Goal: Transaction & Acquisition: Purchase product/service

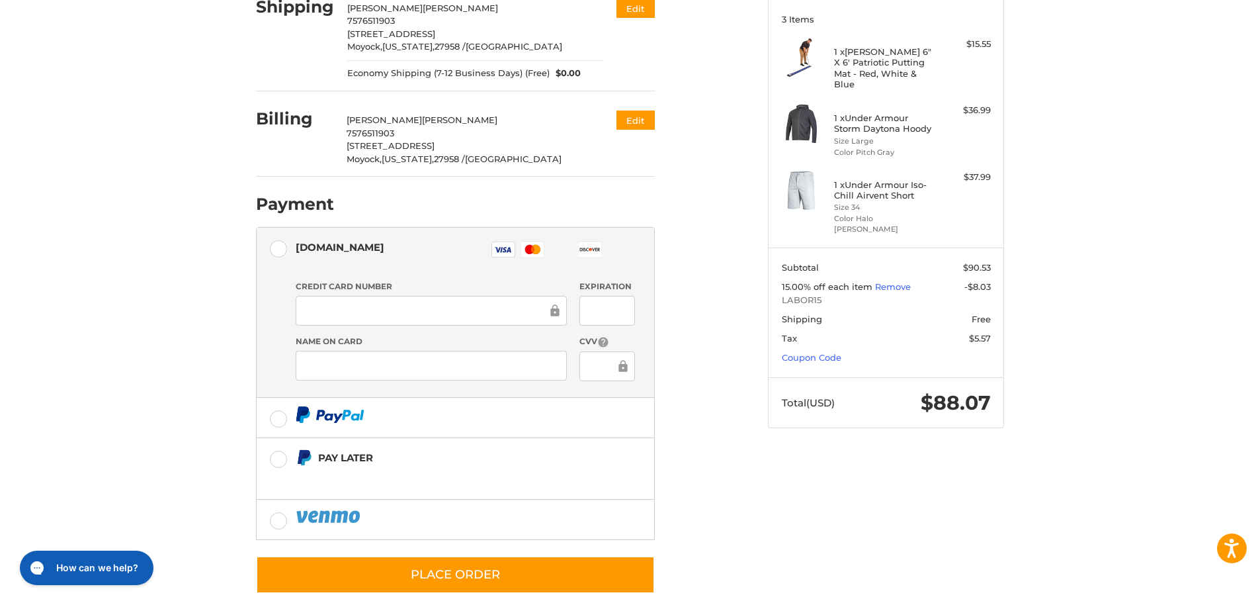
scroll to position [199, 0]
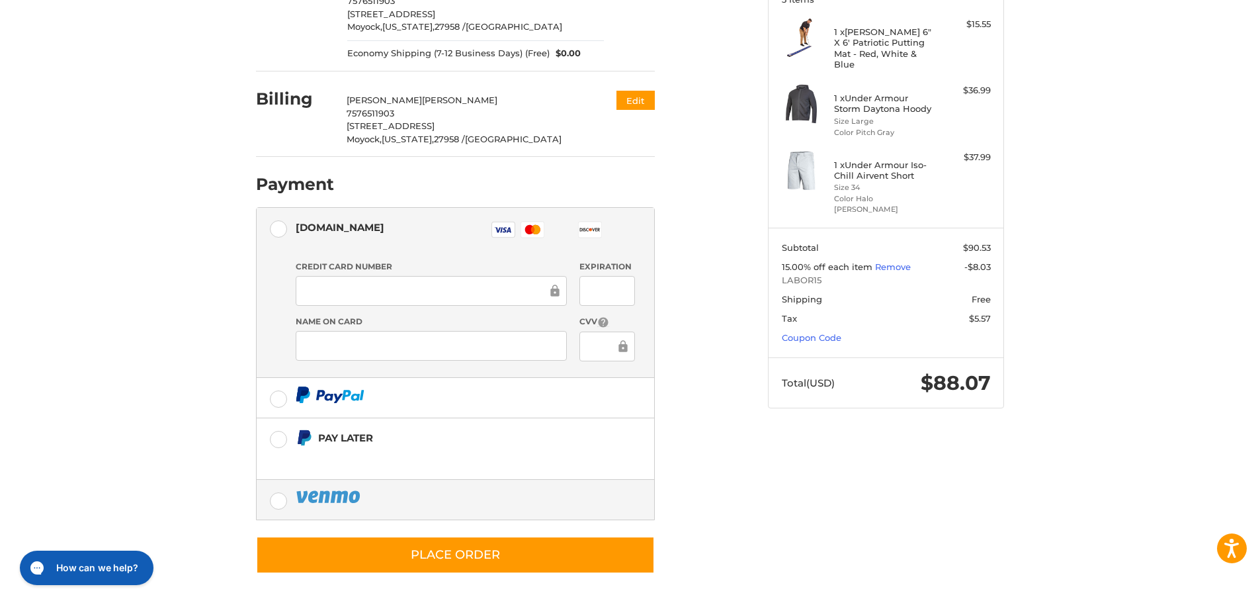
click at [274, 505] on label at bounding box center [455, 500] width 397 height 40
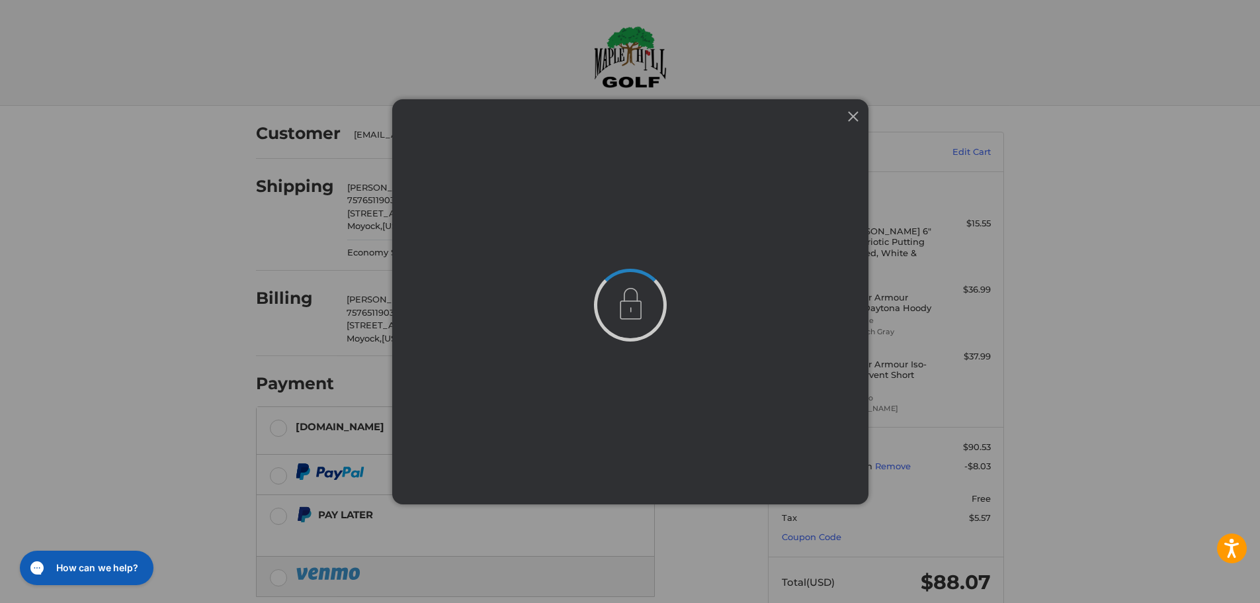
scroll to position [0, 0]
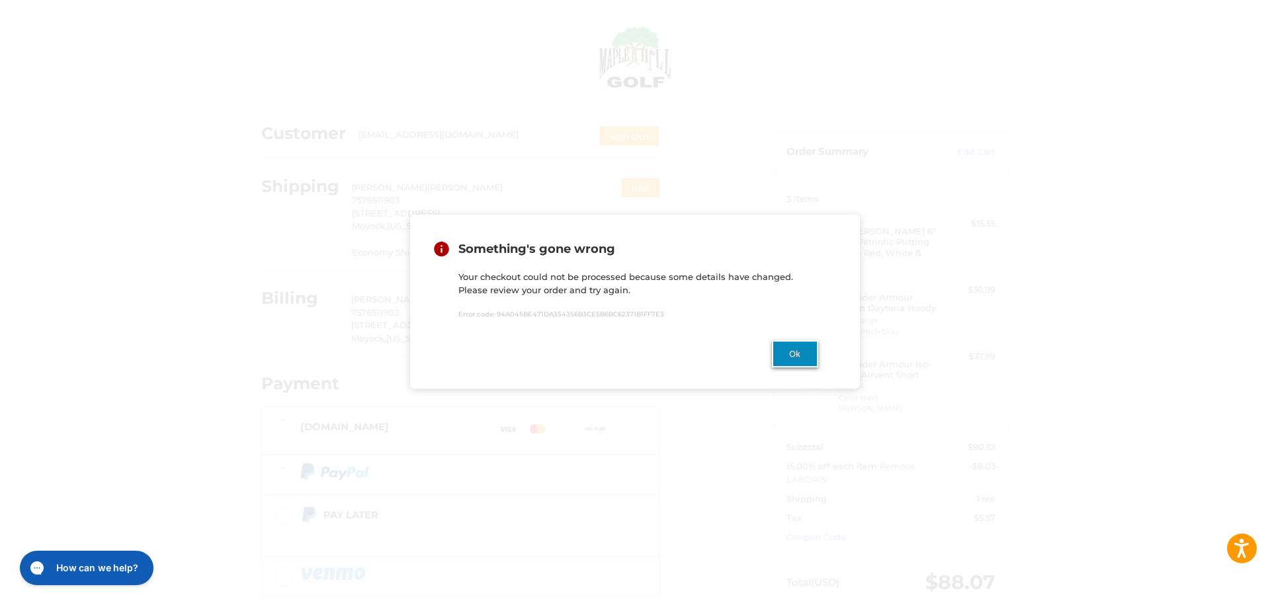
click at [789, 360] on button "Ok" at bounding box center [795, 353] width 46 height 27
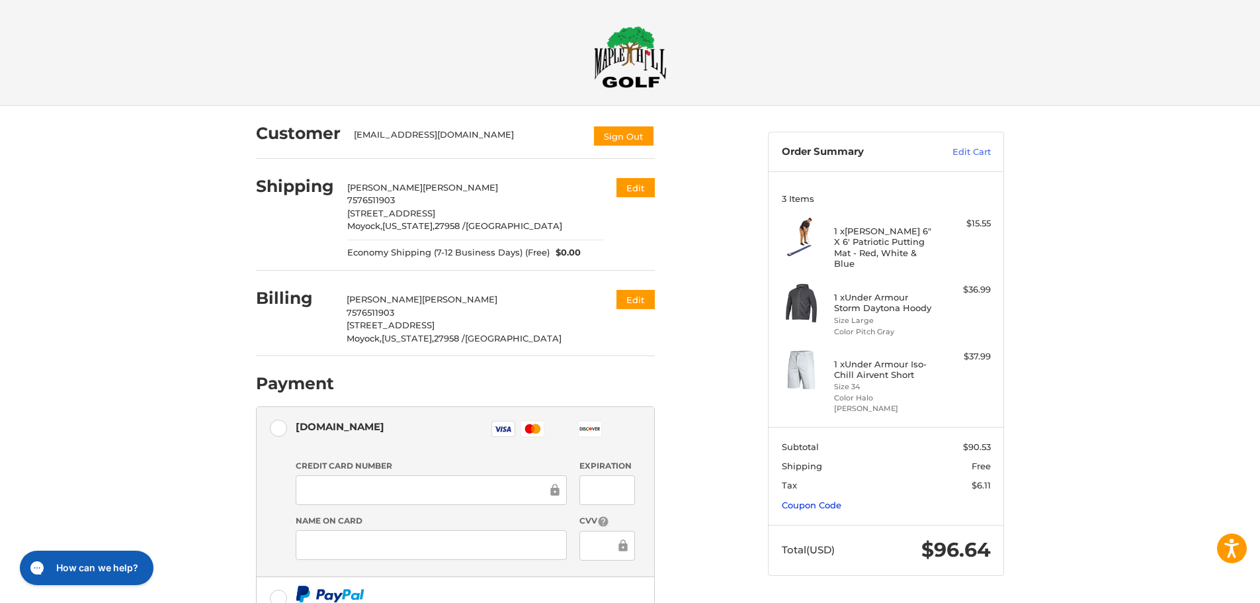
click at [813, 499] on link "Coupon Code" at bounding box center [812, 504] width 60 height 11
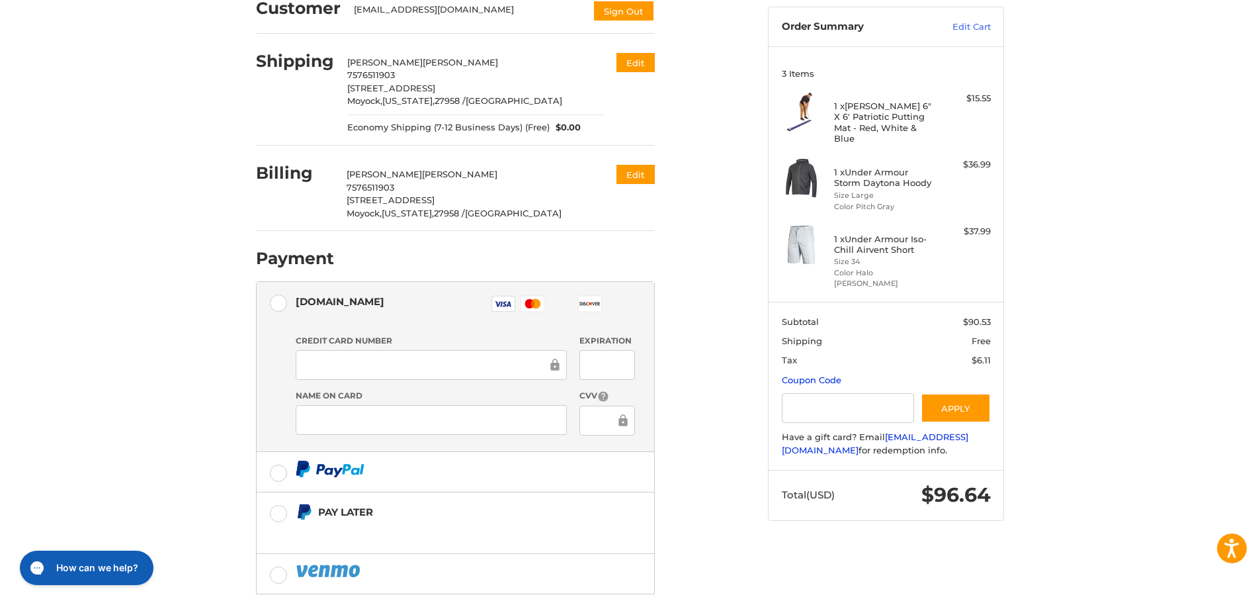
scroll to position [132, 0]
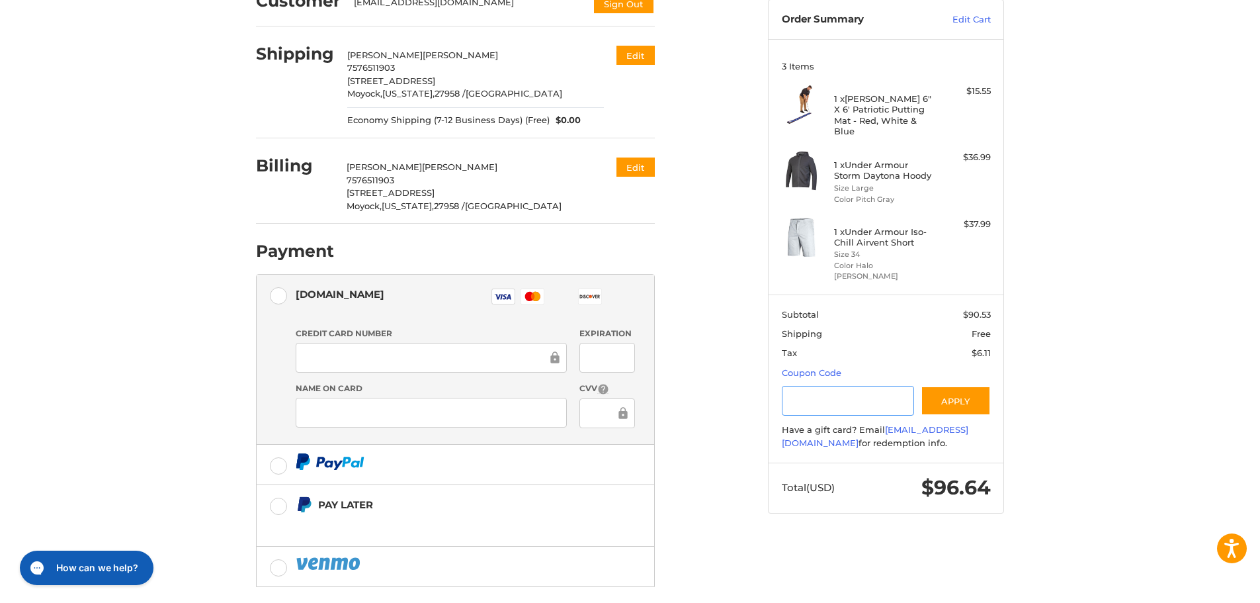
click at [842, 386] on input "Gift Certificate or Coupon Code" at bounding box center [848, 401] width 133 height 30
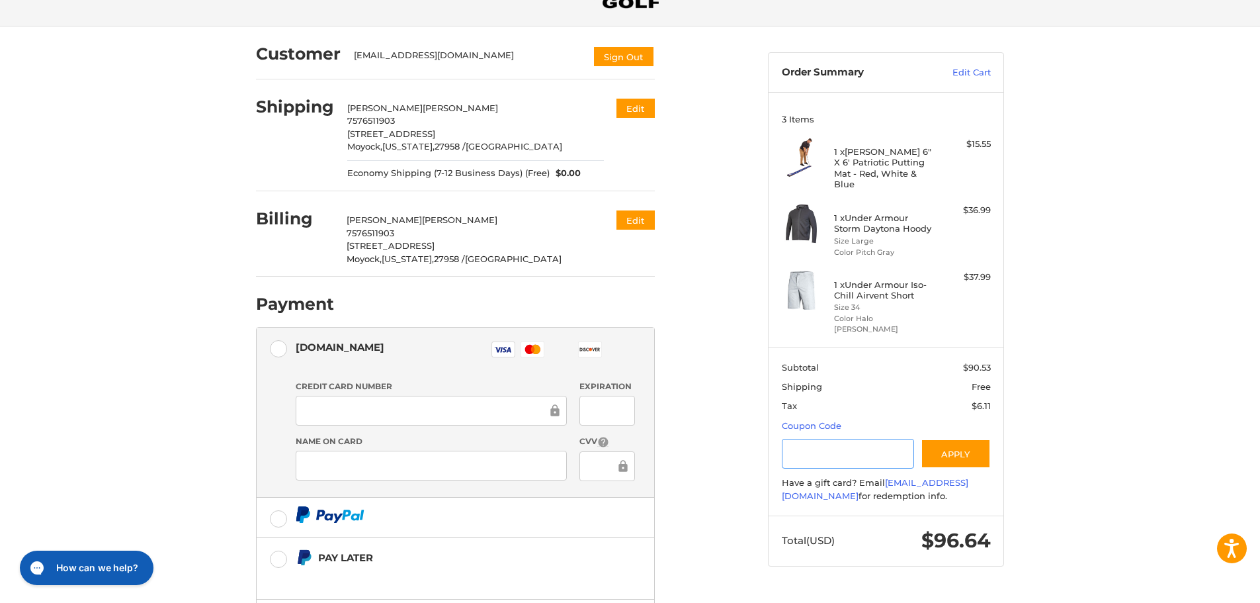
scroll to position [0, 0]
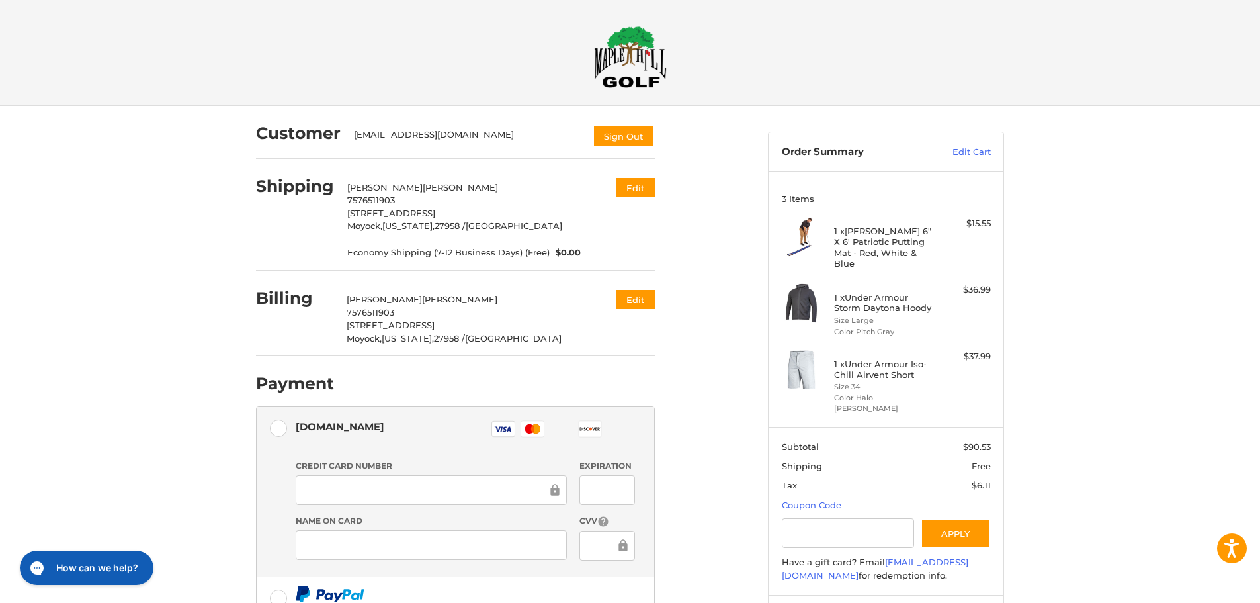
click at [630, 64] on img at bounding box center [630, 57] width 73 height 62
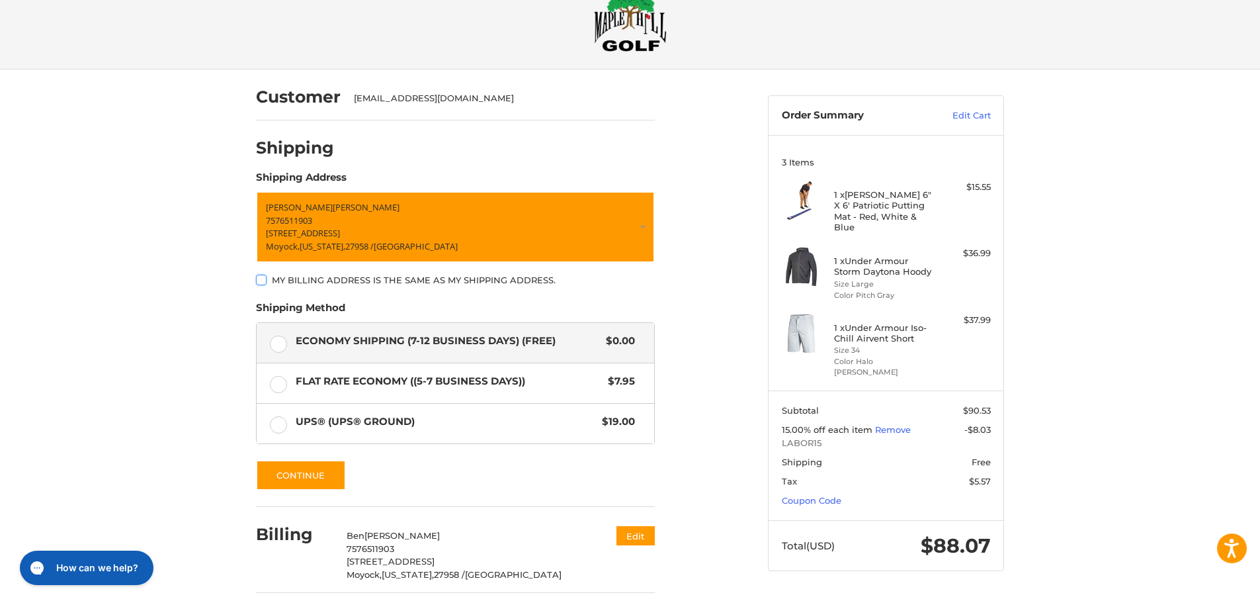
scroll to position [89, 0]
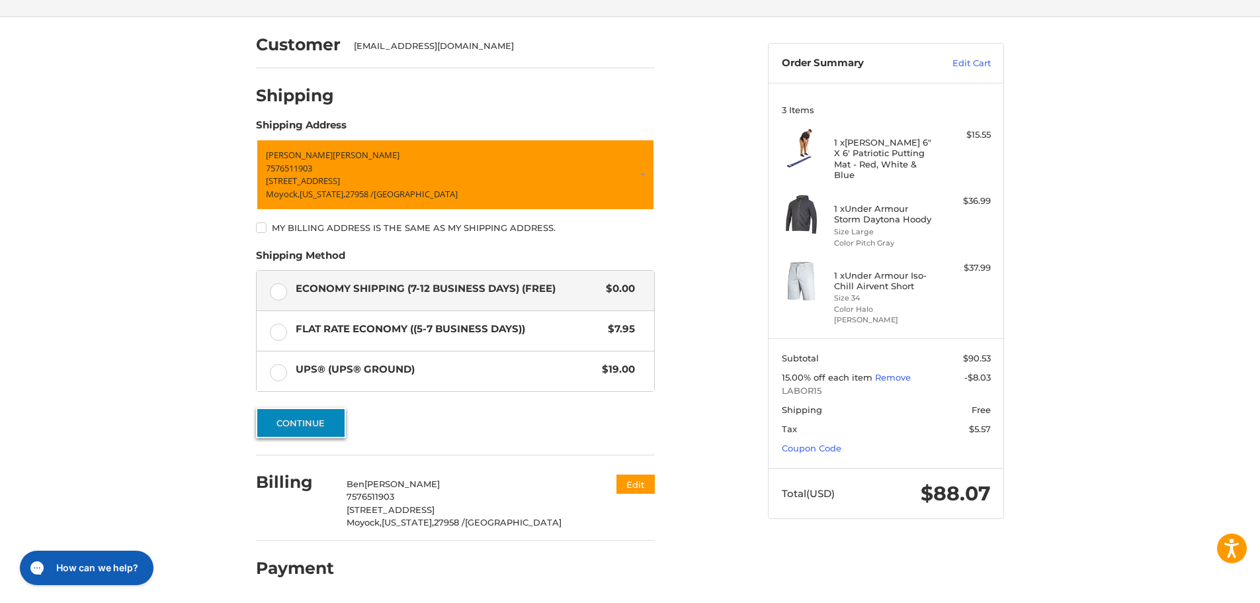
click at [311, 425] on button "Continue" at bounding box center [301, 422] width 90 height 30
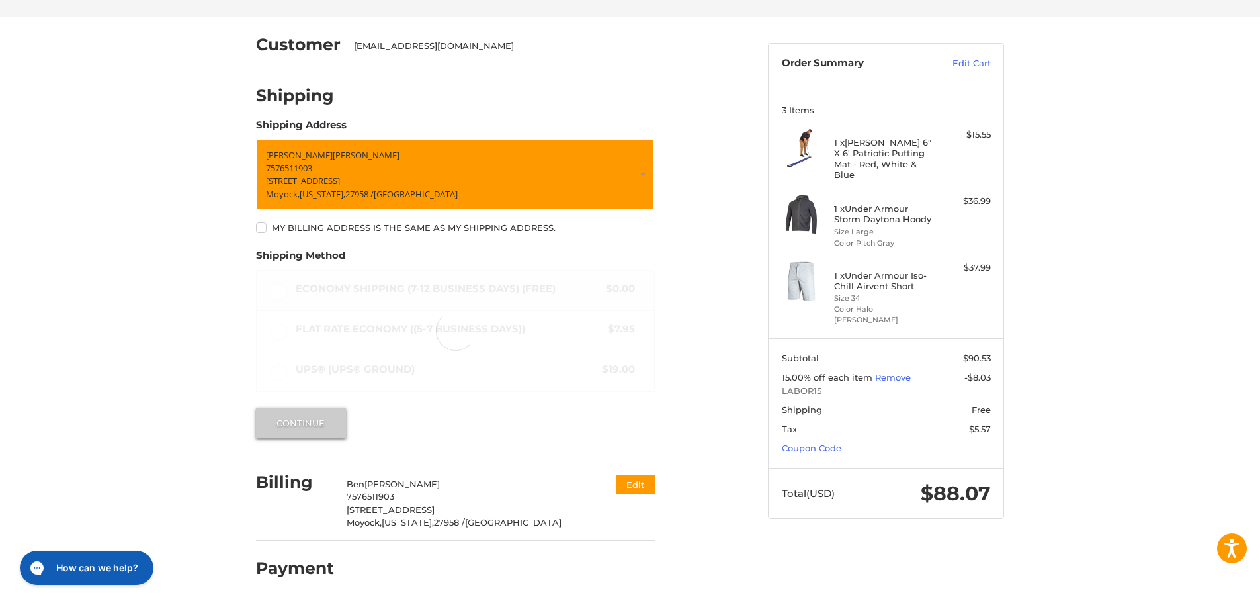
scroll to position [9, 0]
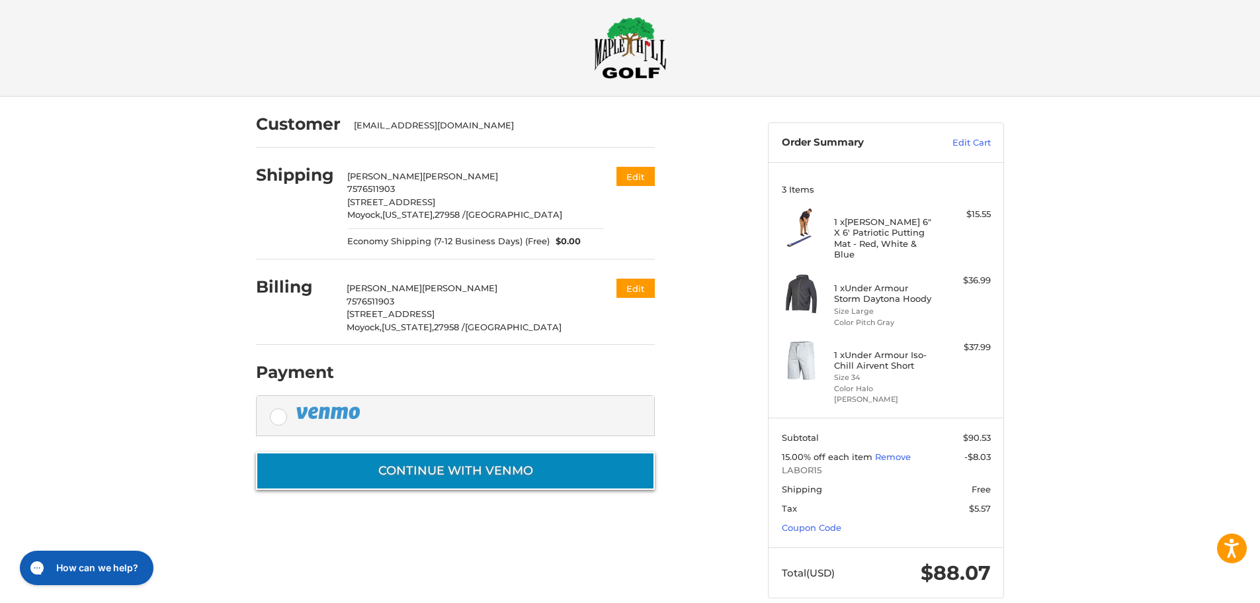
click at [495, 474] on button "Continue with Venmo" at bounding box center [455, 471] width 399 height 38
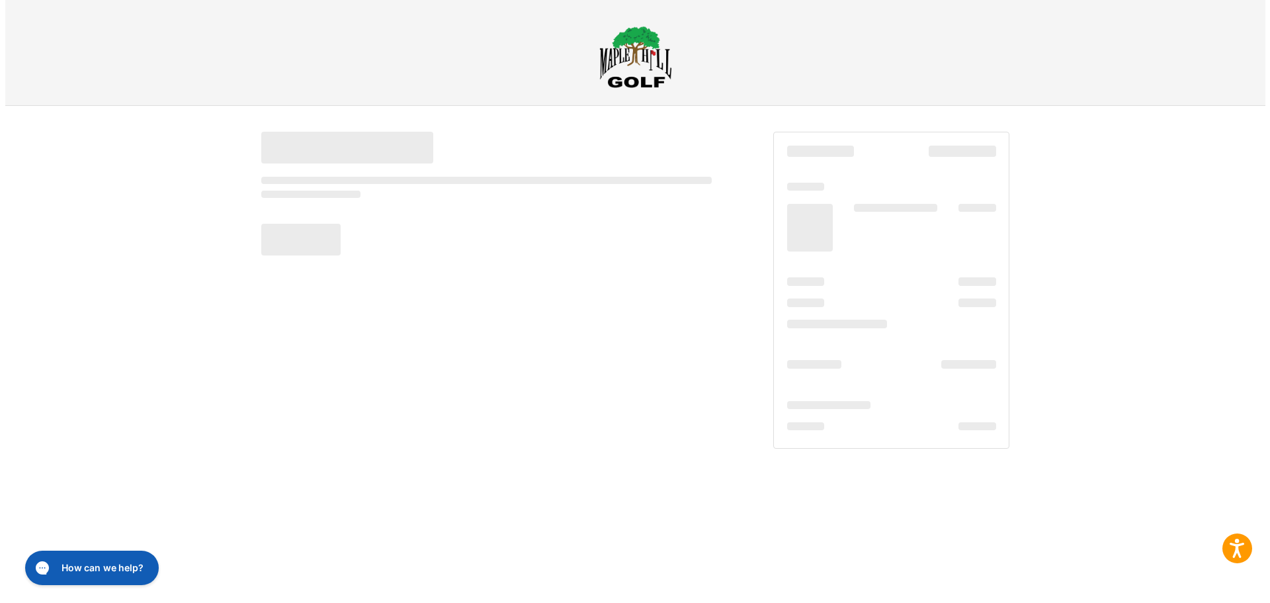
scroll to position [0, 0]
